Goal: Task Accomplishment & Management: Use online tool/utility

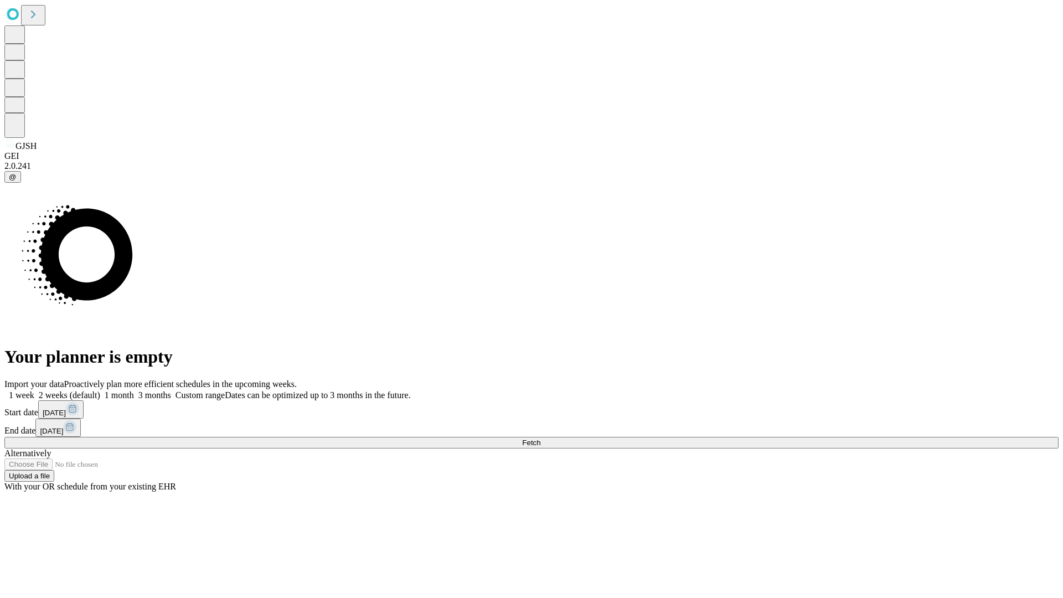
click at [540, 439] on span "Fetch" at bounding box center [531, 443] width 18 height 8
